Goal: Obtain resource: Download file/media

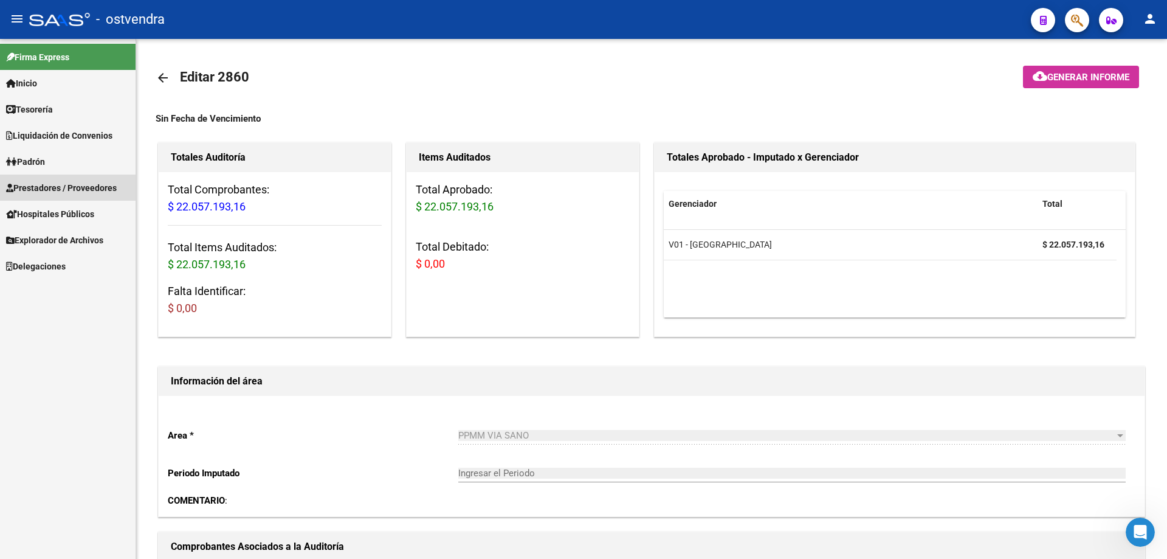
click at [57, 187] on span "Prestadores / Proveedores" at bounding box center [61, 187] width 111 height 13
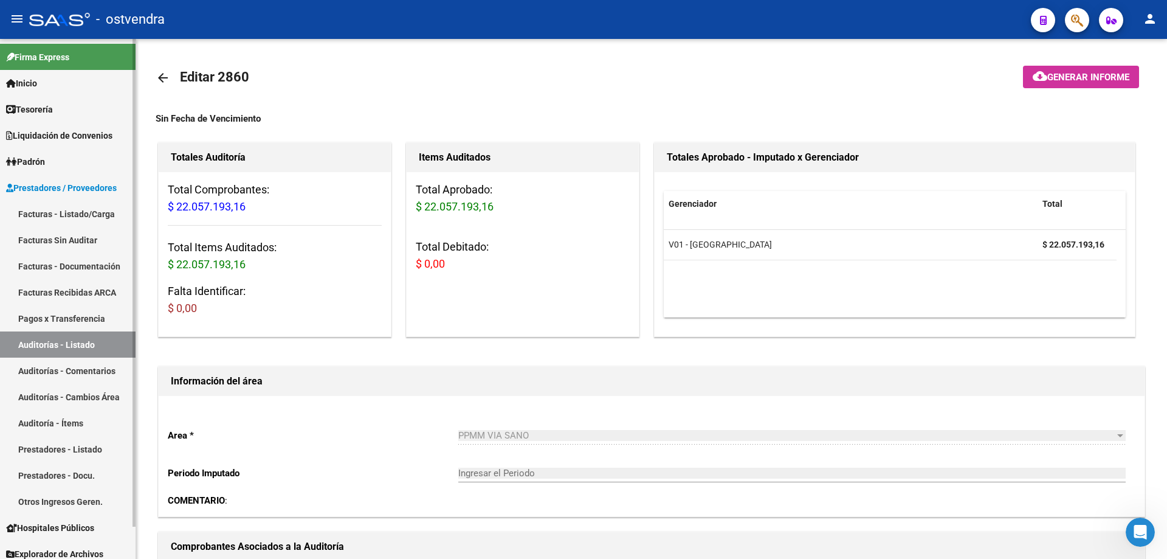
click at [47, 339] on link "Auditorías - Listado" at bounding box center [68, 344] width 136 height 26
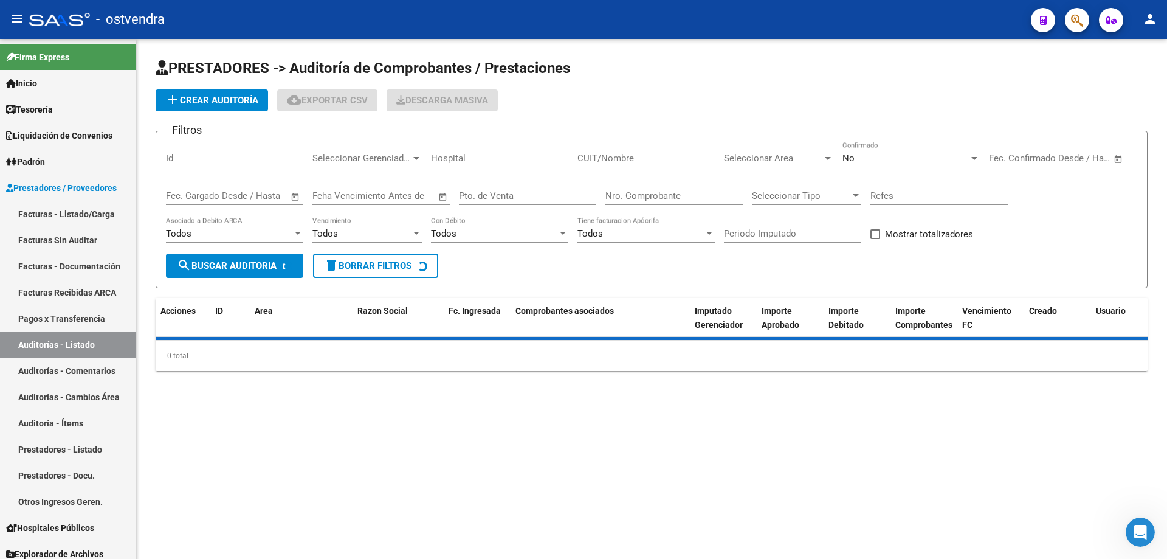
click at [668, 196] on input "Nro. Comprobante" at bounding box center [674, 195] width 137 height 11
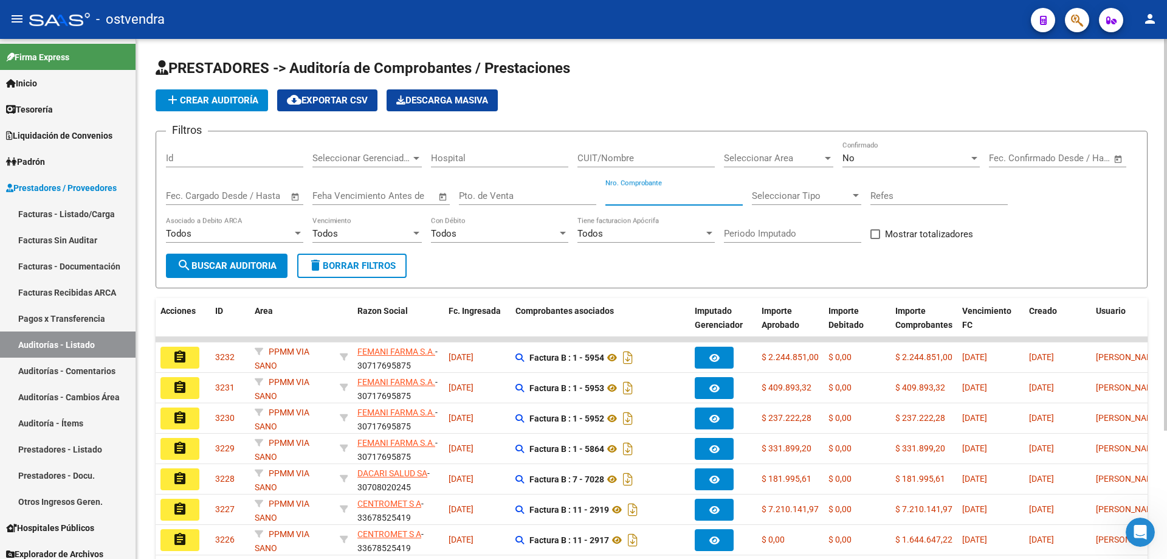
click at [846, 151] on div "No Confirmado" at bounding box center [911, 154] width 137 height 26
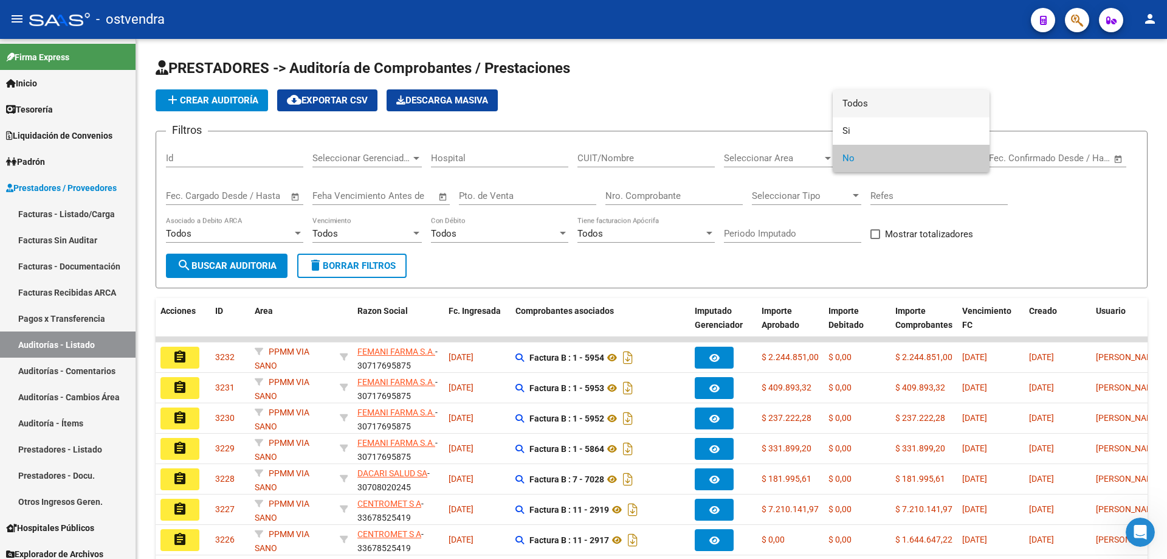
click at [860, 112] on span "Todos" at bounding box center [911, 103] width 137 height 27
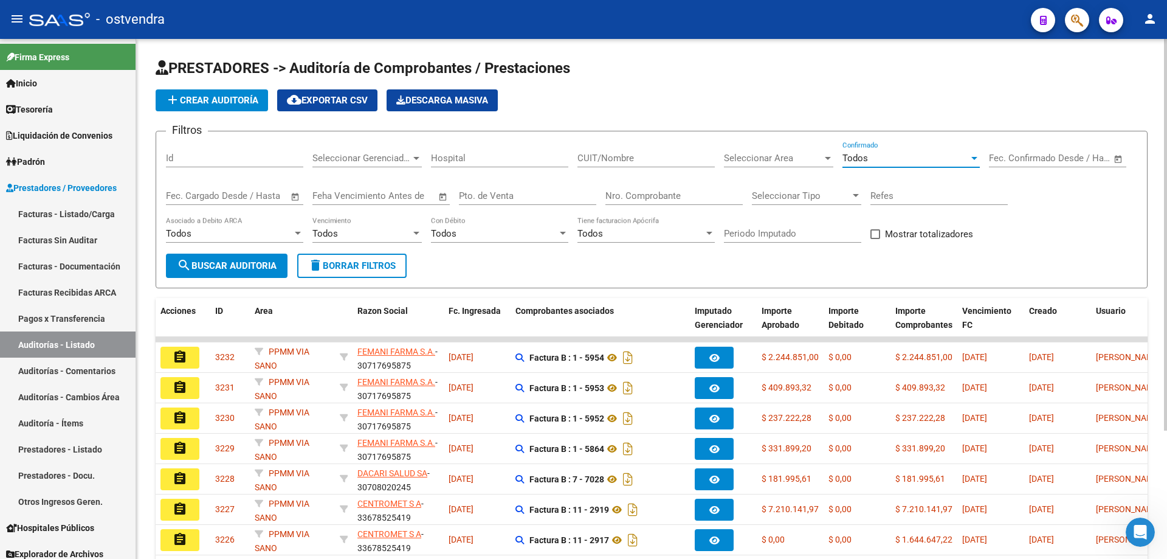
click at [702, 187] on div "Nro. Comprobante" at bounding box center [674, 192] width 137 height 26
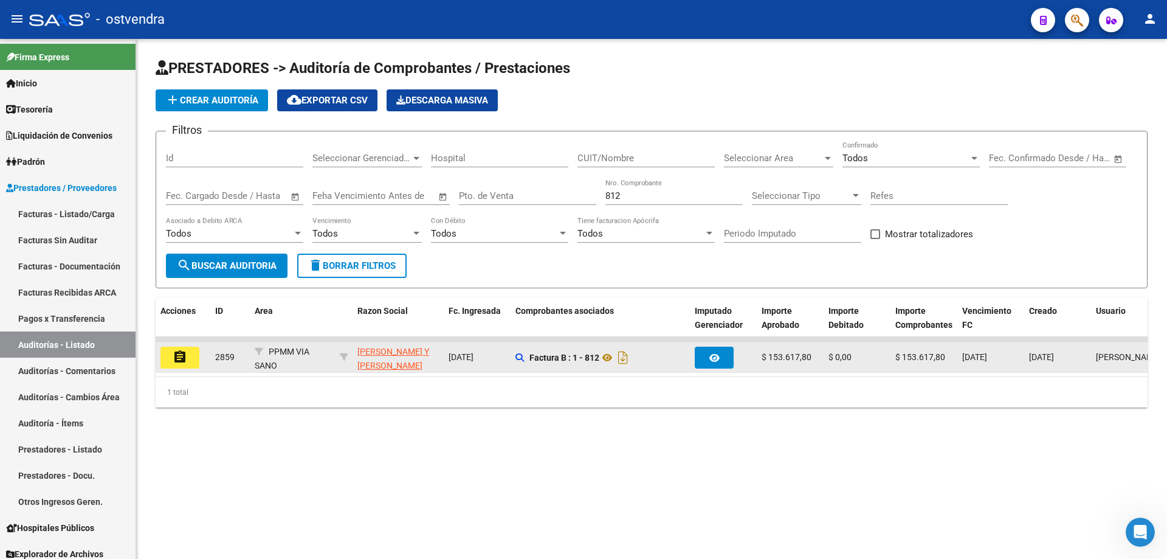
click at [514, 356] on datatable-body-cell "Factura B : 1 - 812" at bounding box center [600, 357] width 179 height 30
click at [517, 354] on icon at bounding box center [520, 357] width 9 height 9
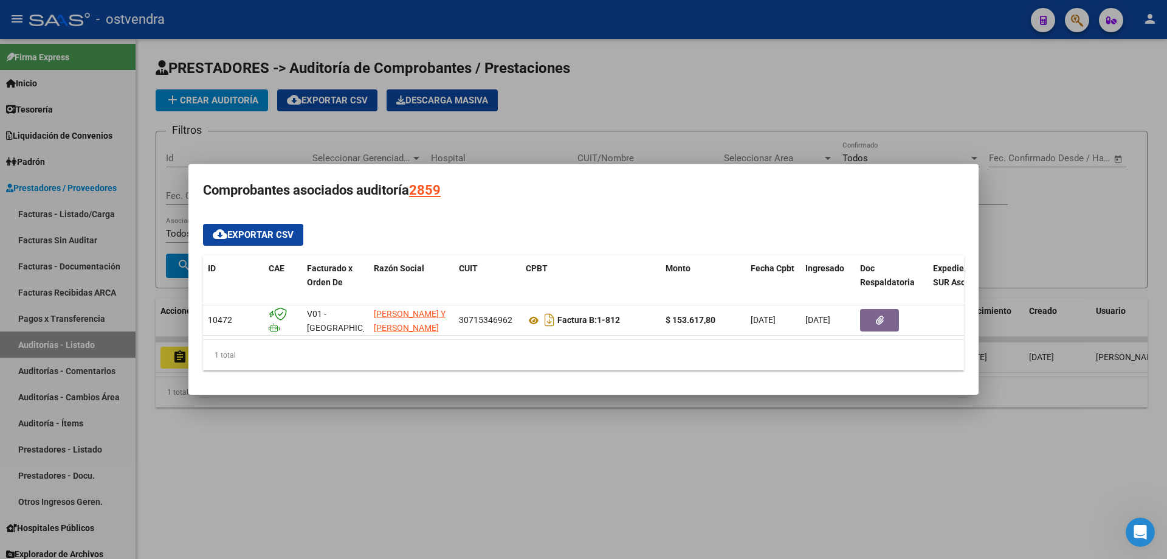
click at [475, 507] on div at bounding box center [583, 279] width 1167 height 559
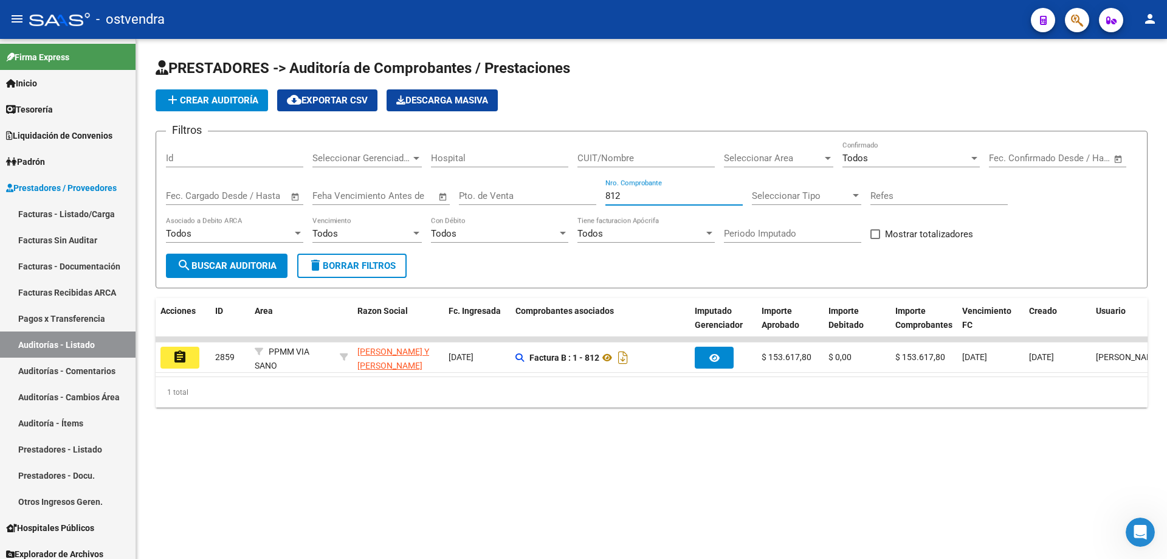
click at [635, 198] on input "812" at bounding box center [674, 195] width 137 height 11
type input "8"
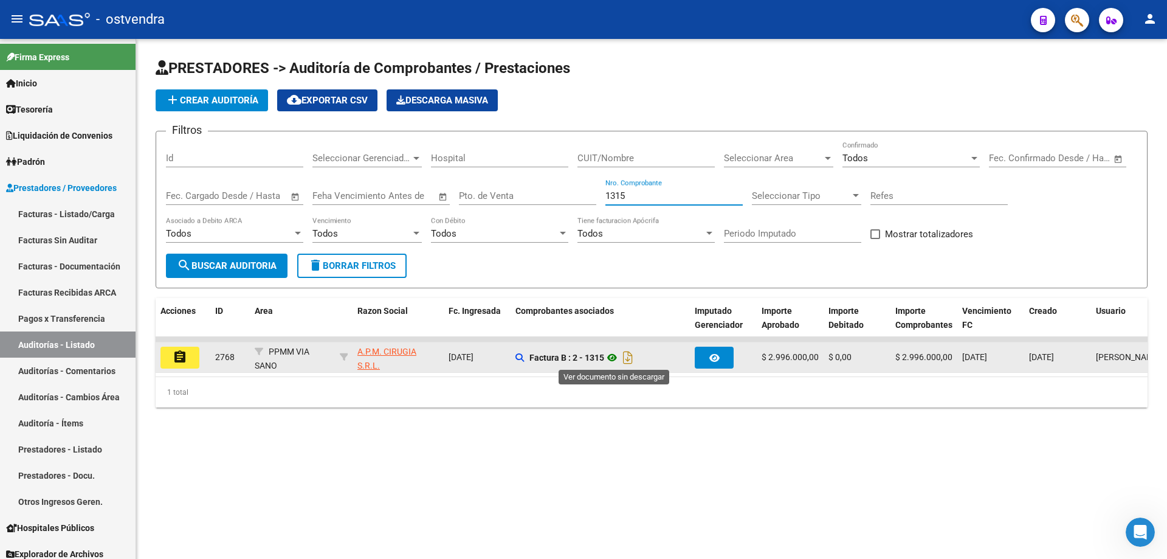
type input "1315"
click at [615, 357] on icon at bounding box center [612, 357] width 16 height 15
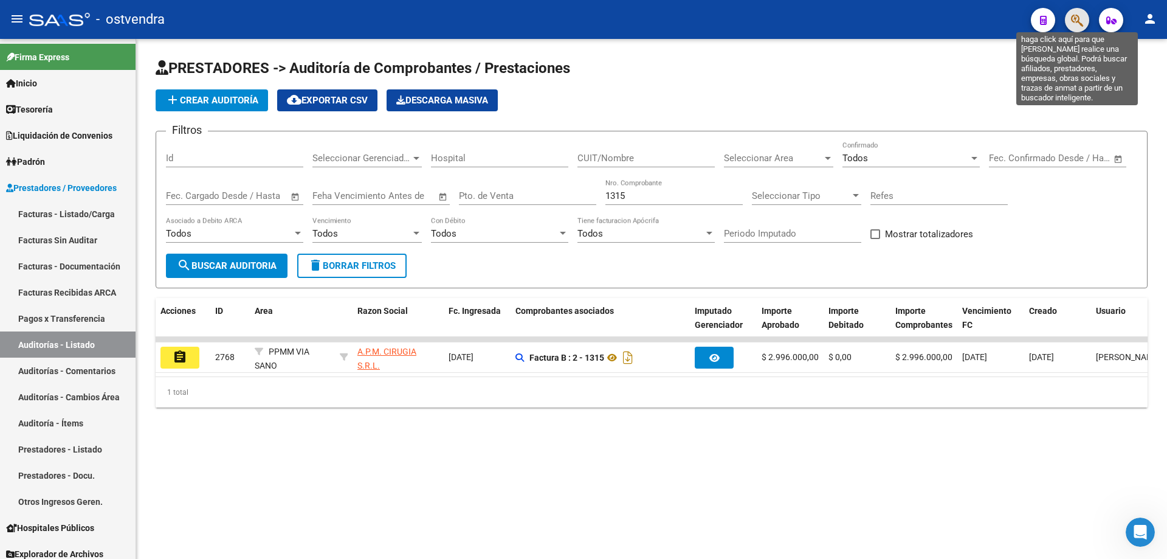
click at [1074, 23] on icon "button" at bounding box center [1077, 20] width 12 height 14
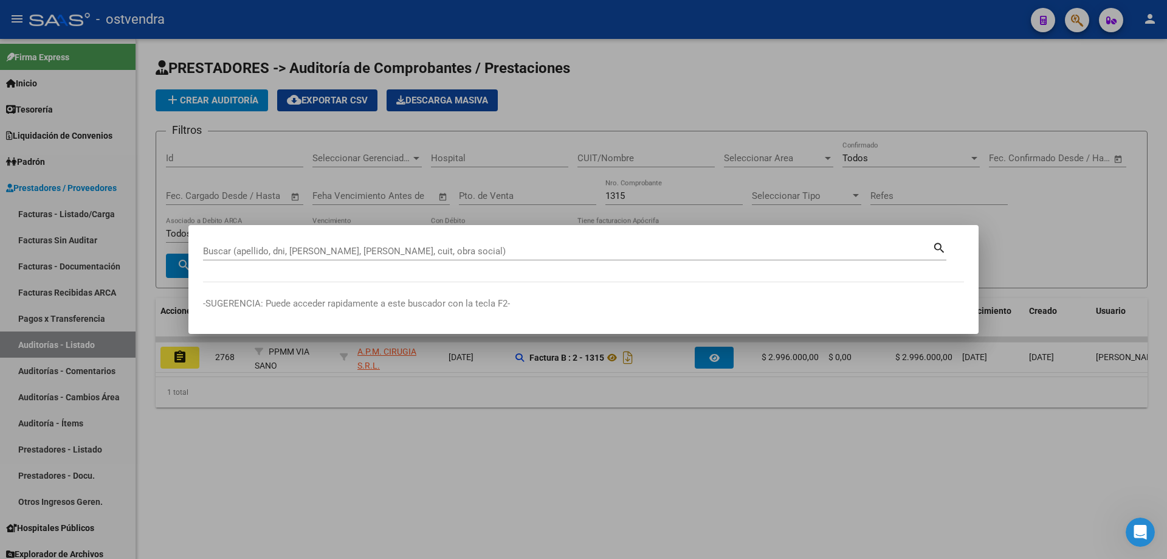
click at [829, 30] on div at bounding box center [583, 279] width 1167 height 559
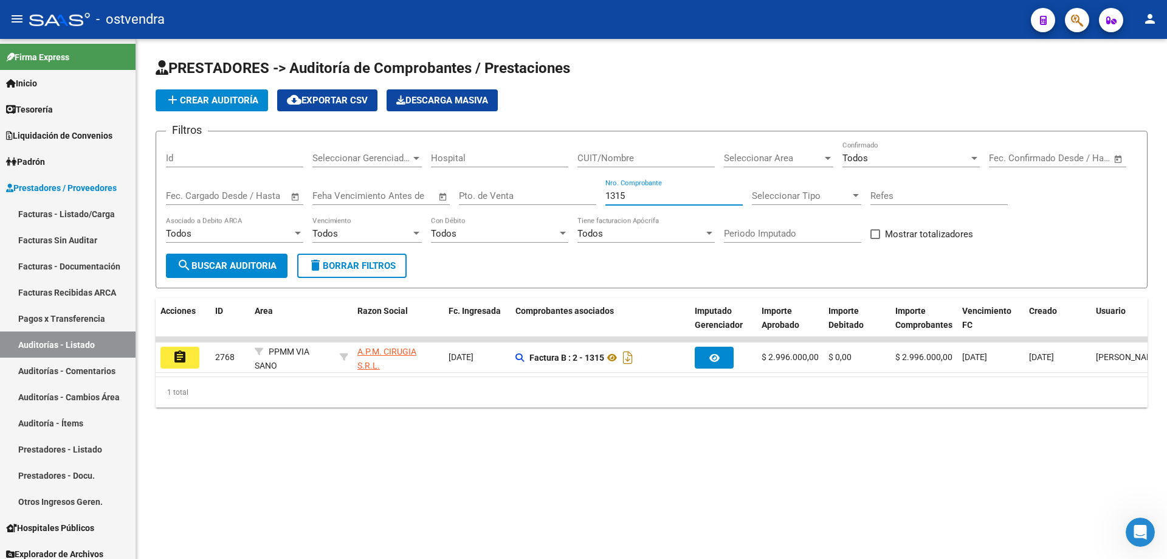
drag, startPoint x: 651, startPoint y: 195, endPoint x: 556, endPoint y: 204, distance: 95.8
click at [556, 204] on div "Filtros Id Seleccionar Gerenciador Seleccionar Gerenciador Hospital CUIT/Nombre…" at bounding box center [651, 197] width 971 height 112
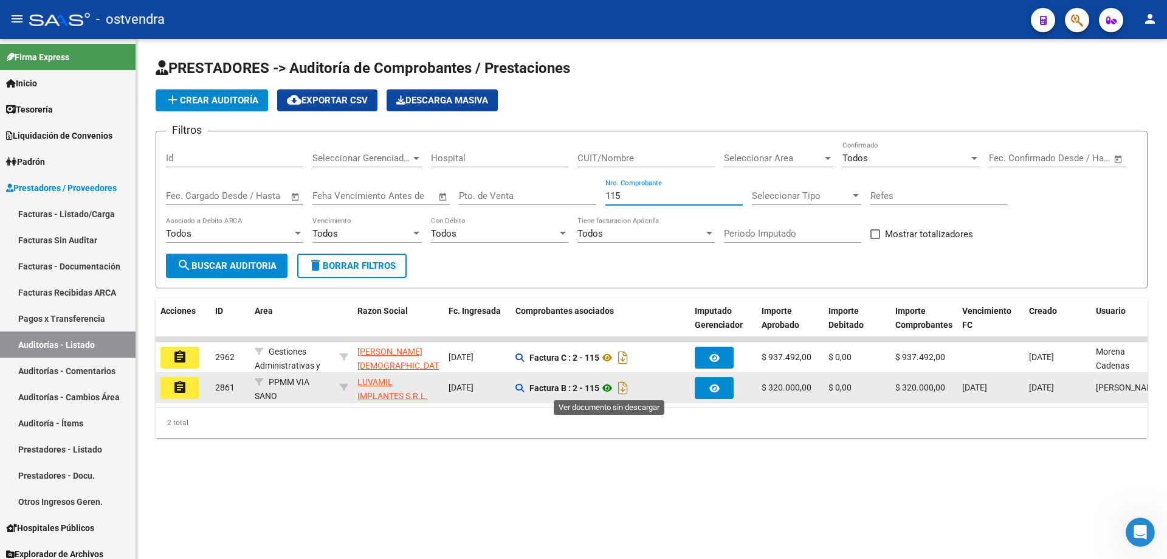
type input "115"
click at [609, 386] on icon at bounding box center [607, 388] width 16 height 15
